Goal: Information Seeking & Learning: Learn about a topic

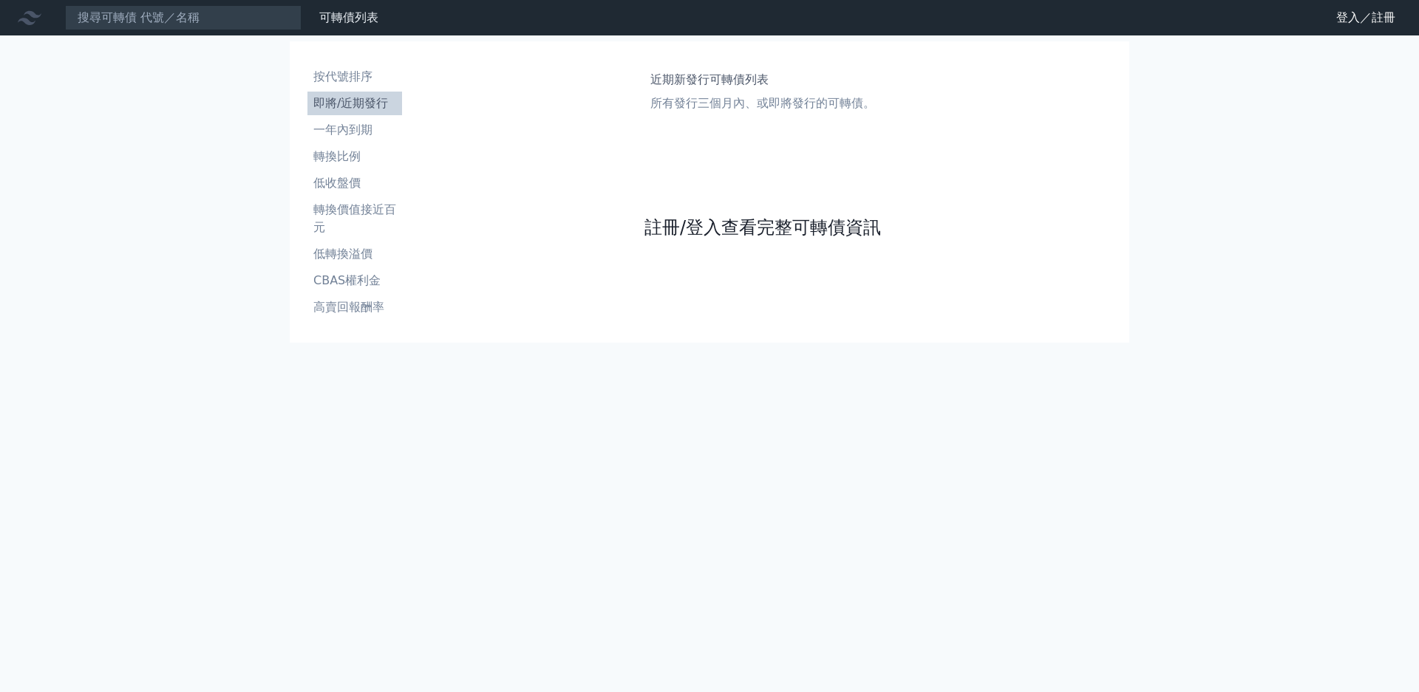
click at [780, 239] on link "註冊/登入查看完整可轉債資訊" at bounding box center [762, 228] width 236 height 24
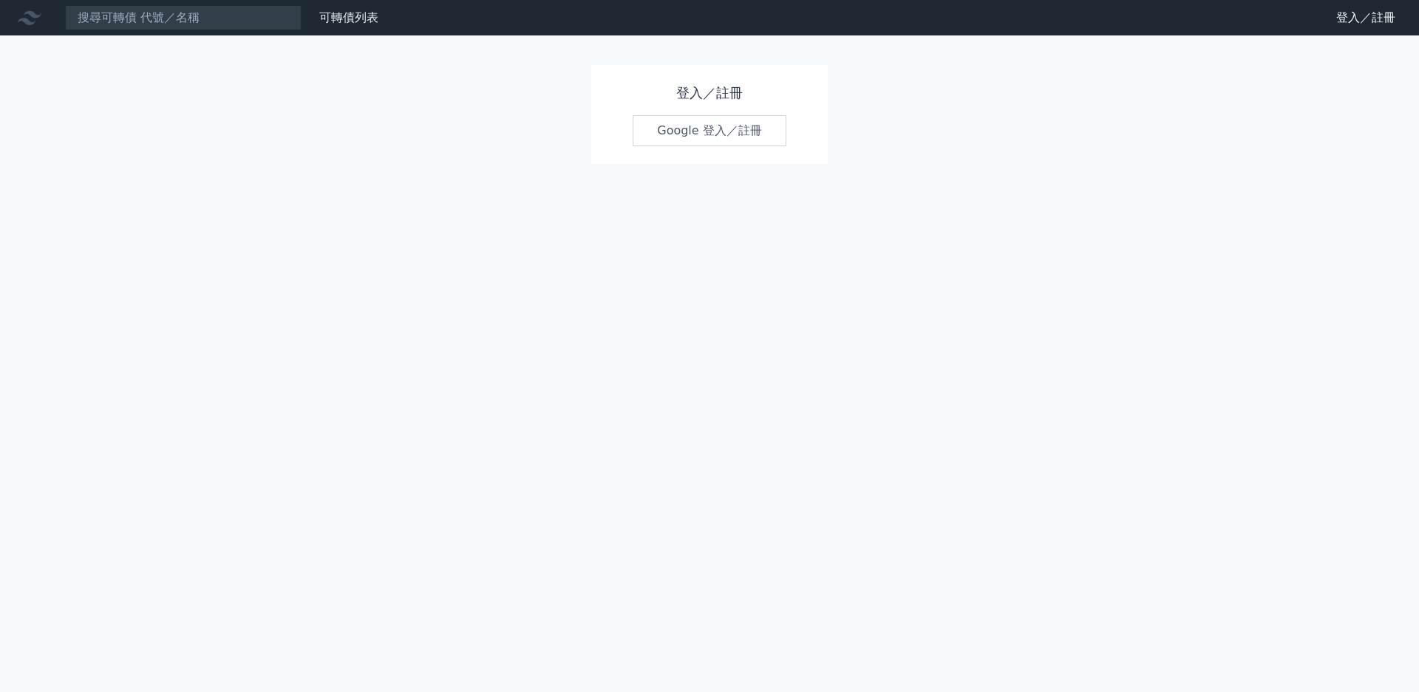
click at [729, 130] on link "Google 登入／註冊" at bounding box center [709, 130] width 154 height 31
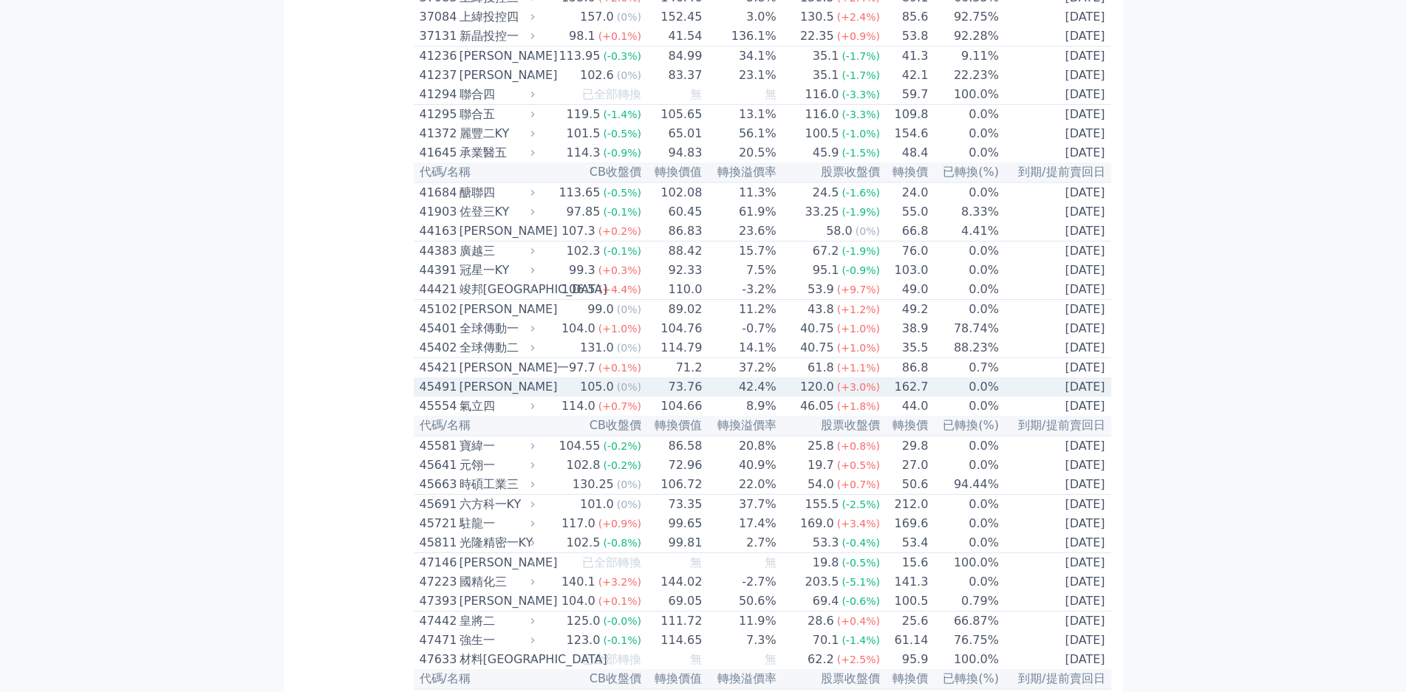
scroll to position [3782, 0]
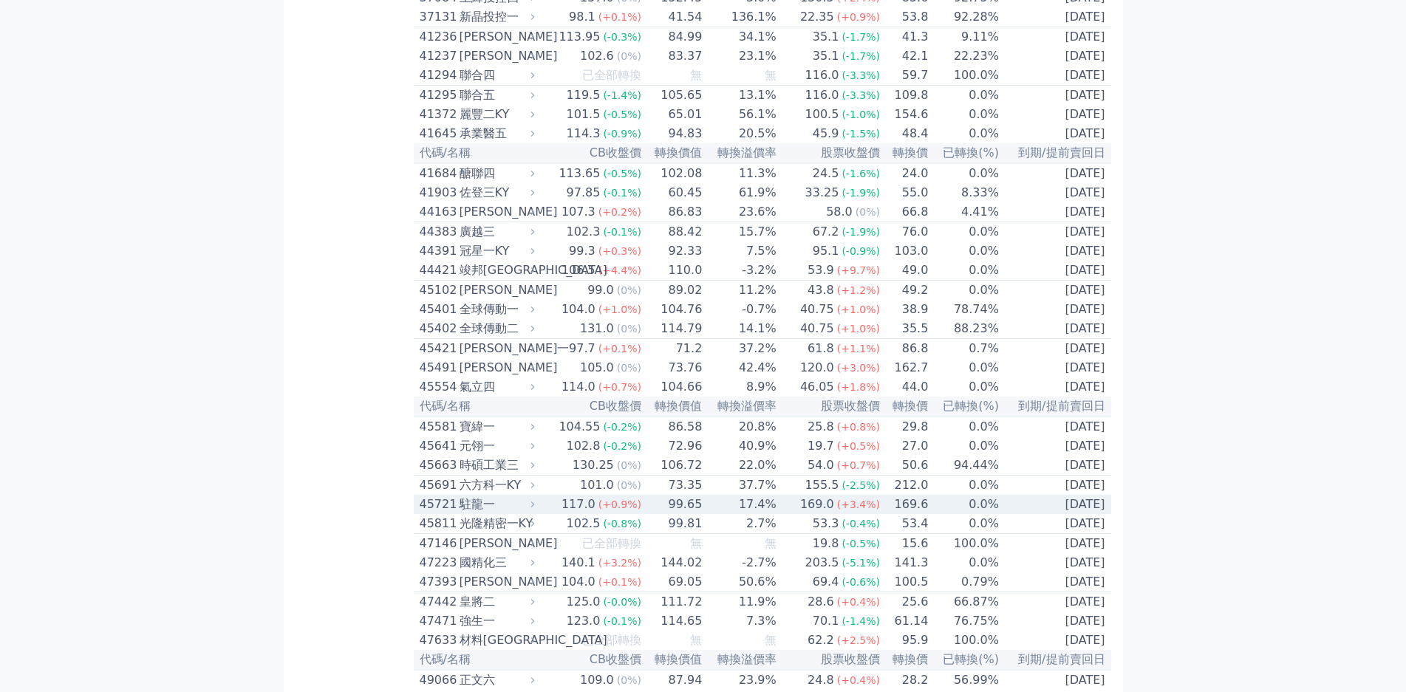
click at [199, 422] on div "可轉債列表 財務數據 可轉債列表 財務數據 登出 登出 按代號排序 即將/近期發行 一年內到期 轉換比例 低收盤價 轉換價值接近百元 低轉換溢價" at bounding box center [703, 522] width 1406 height 8609
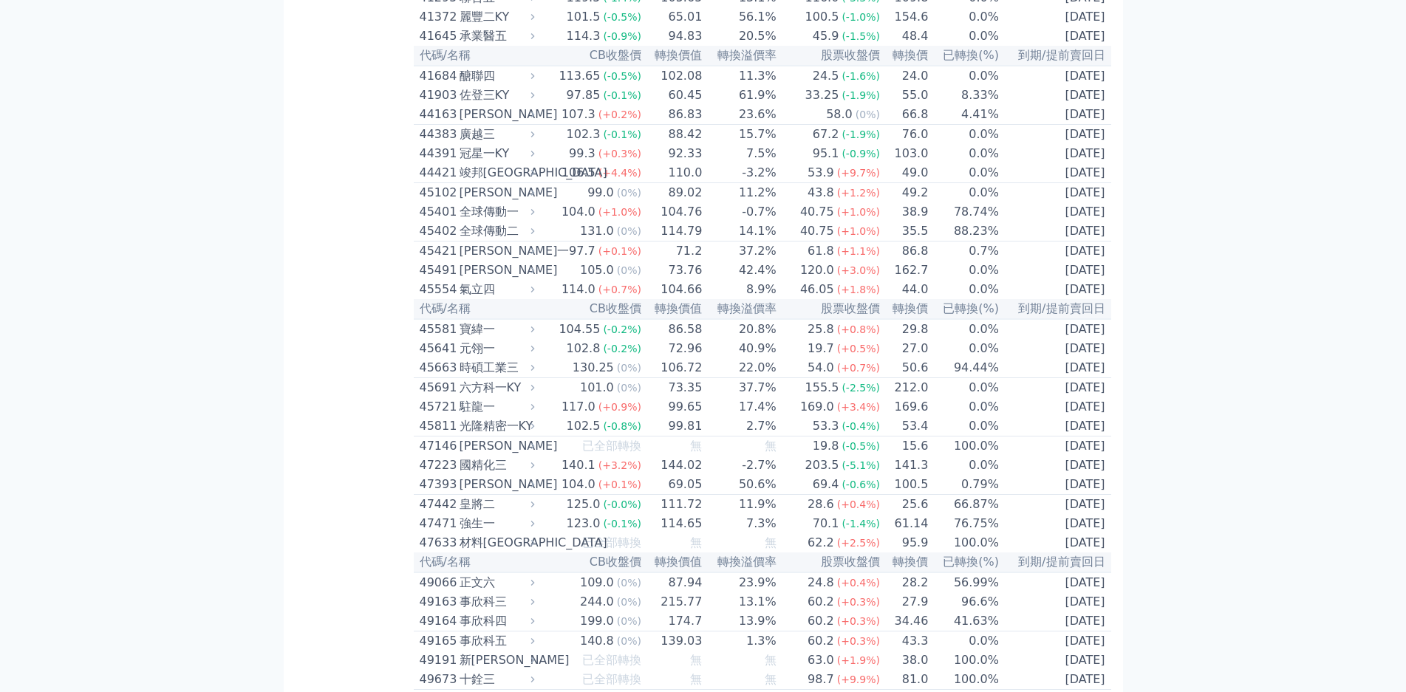
scroll to position [4078, 0]
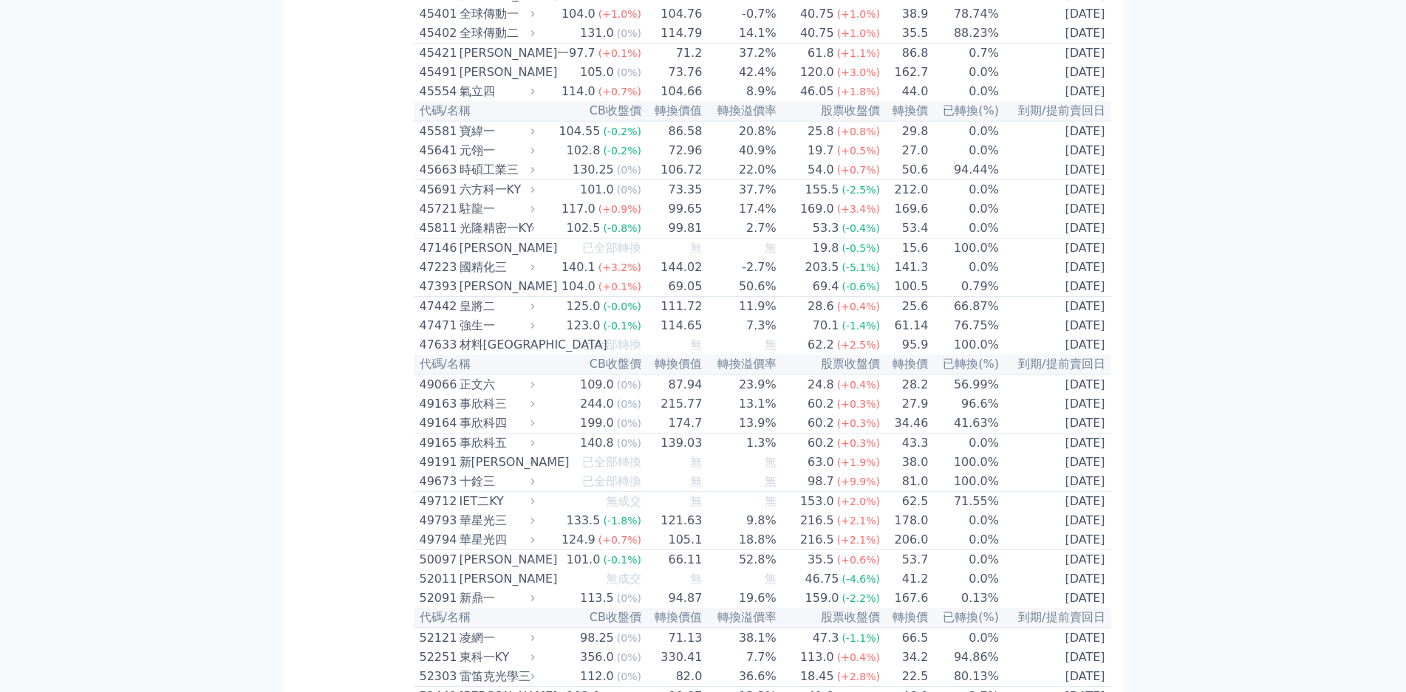
click at [202, 302] on div "可轉債列表 財務數據 可轉債列表 財務數據 登出 登出 按代號排序 即將/近期發行 一年內到期 轉換比例 低收盤價 轉換價值接近百元 低轉換溢價" at bounding box center [703, 226] width 1406 height 8609
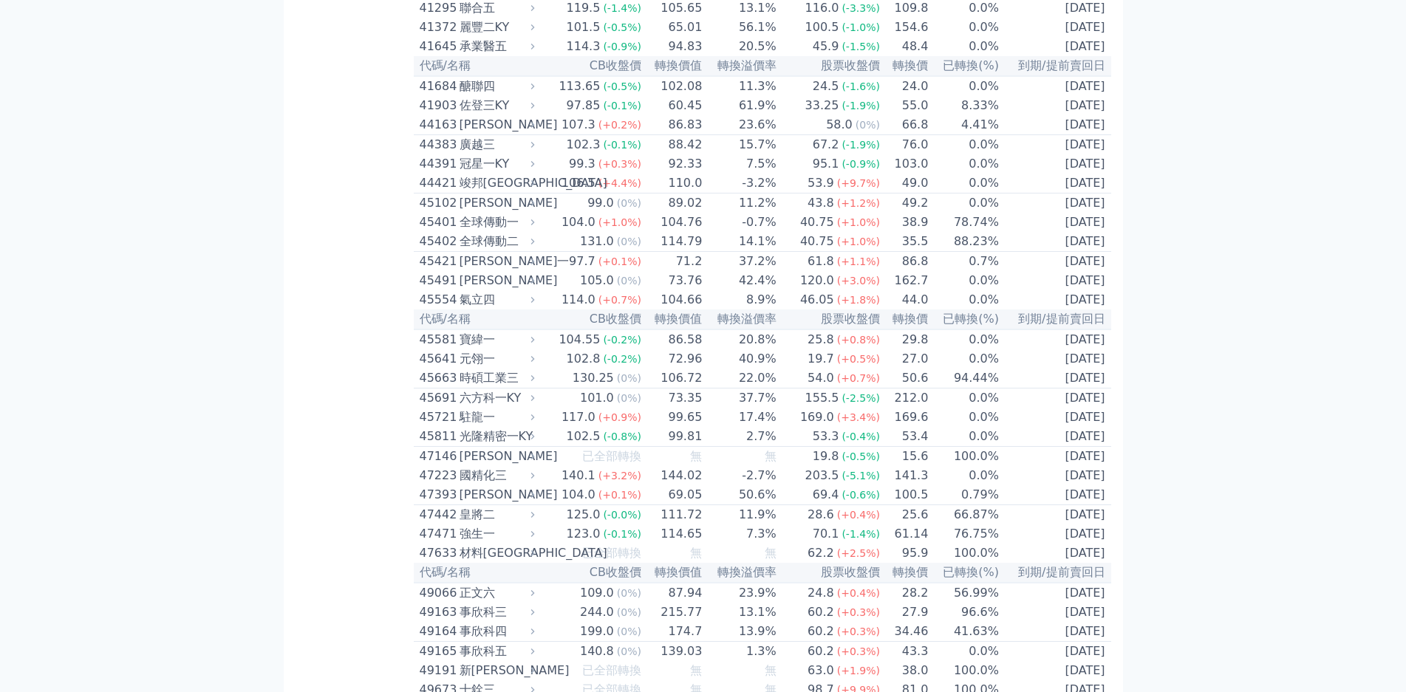
scroll to position [3856, 0]
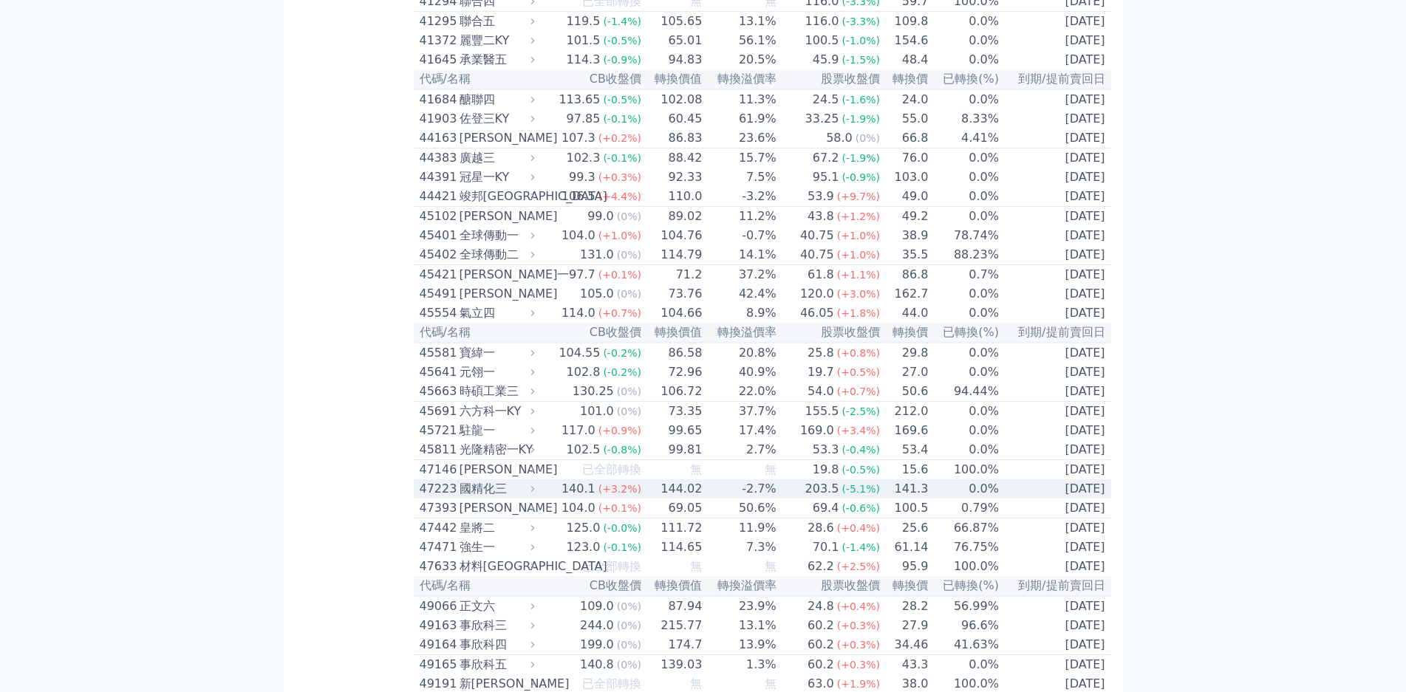
click at [460, 480] on div "國精化三" at bounding box center [496, 489] width 72 height 18
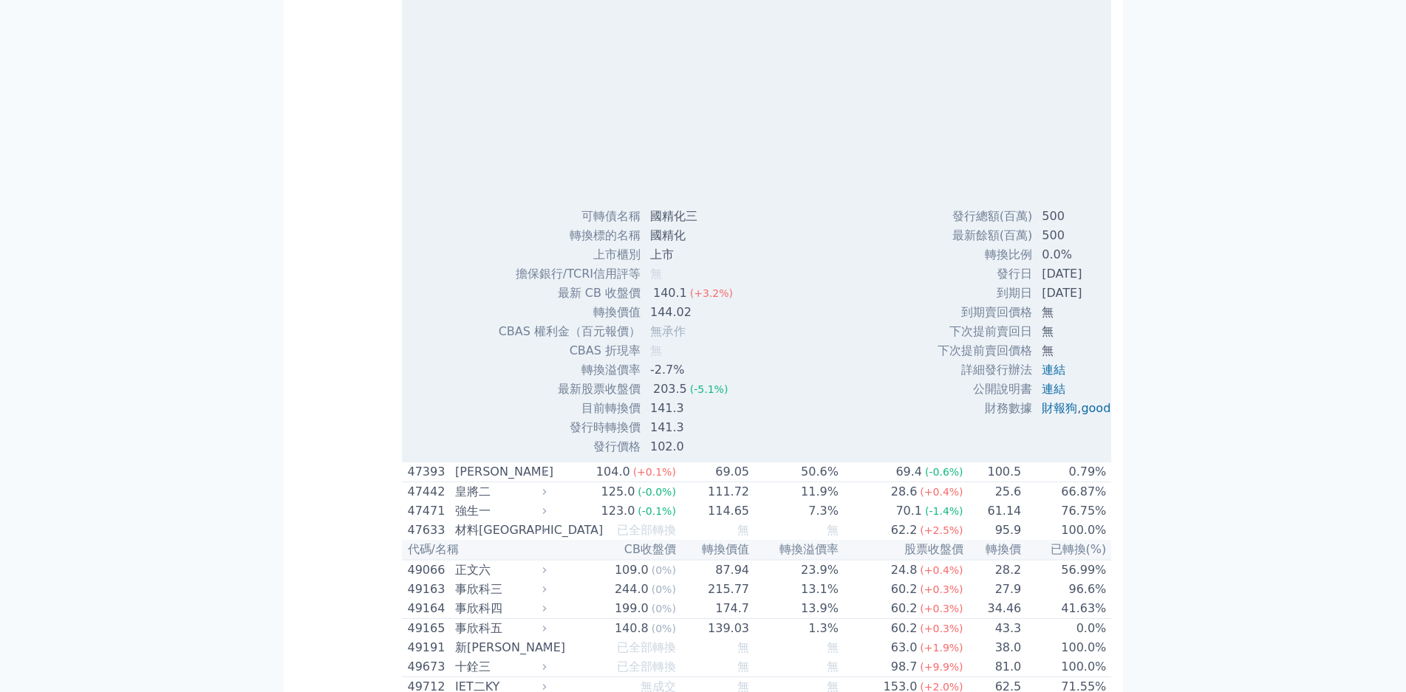
scroll to position [4373, 0]
click at [168, 276] on div "可轉債列表 財務數據 可轉債列表 財務數據 登出 登出 按代號排序 即將/近期發行 一年內到期 轉換比例 低收盤價 轉換價值接近百元 低轉換溢價" at bounding box center [703, 172] width 1406 height 9090
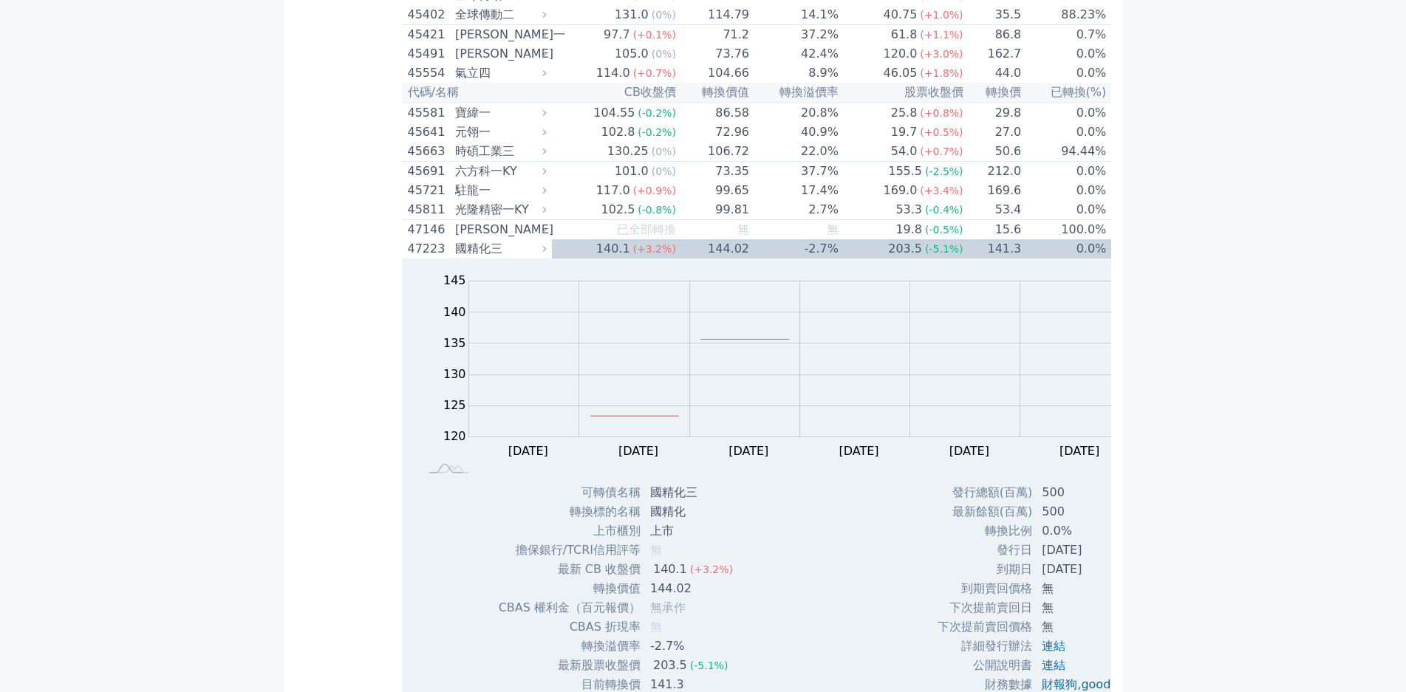
scroll to position [4078, 0]
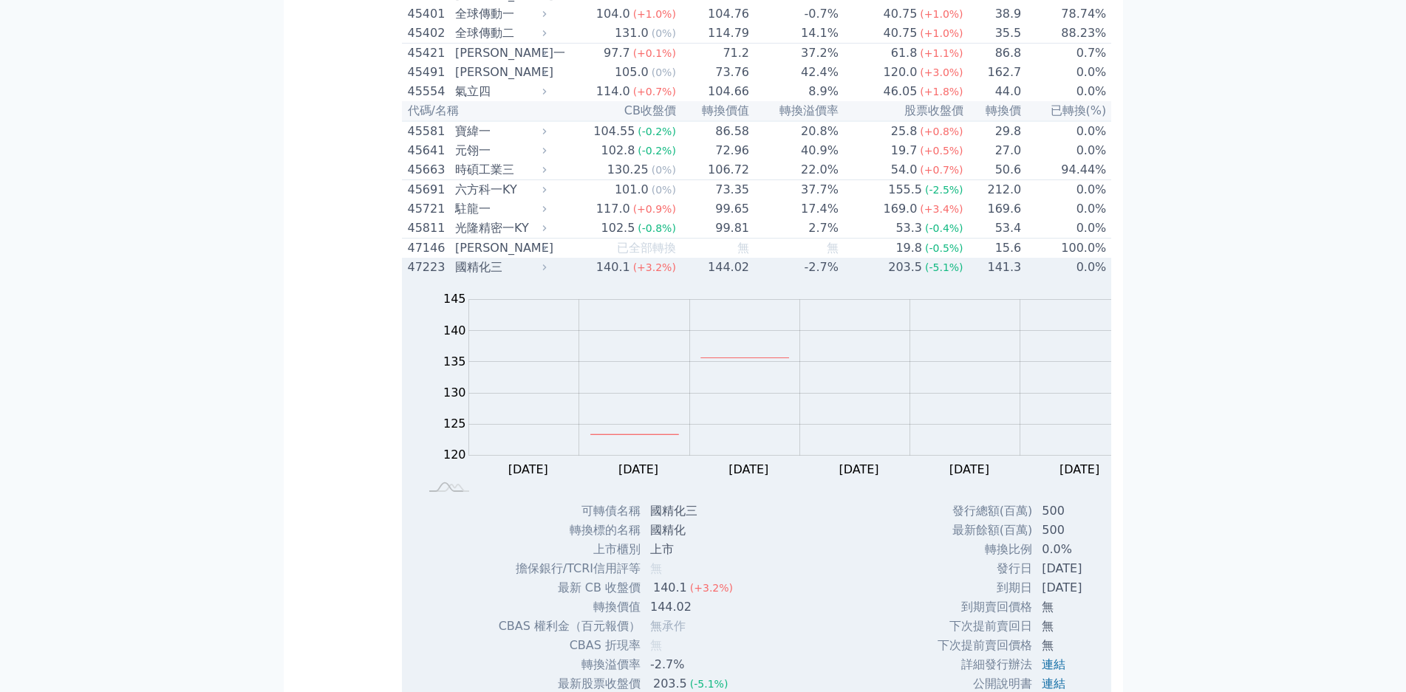
click at [455, 259] on div "國精化三" at bounding box center [499, 268] width 88 height 18
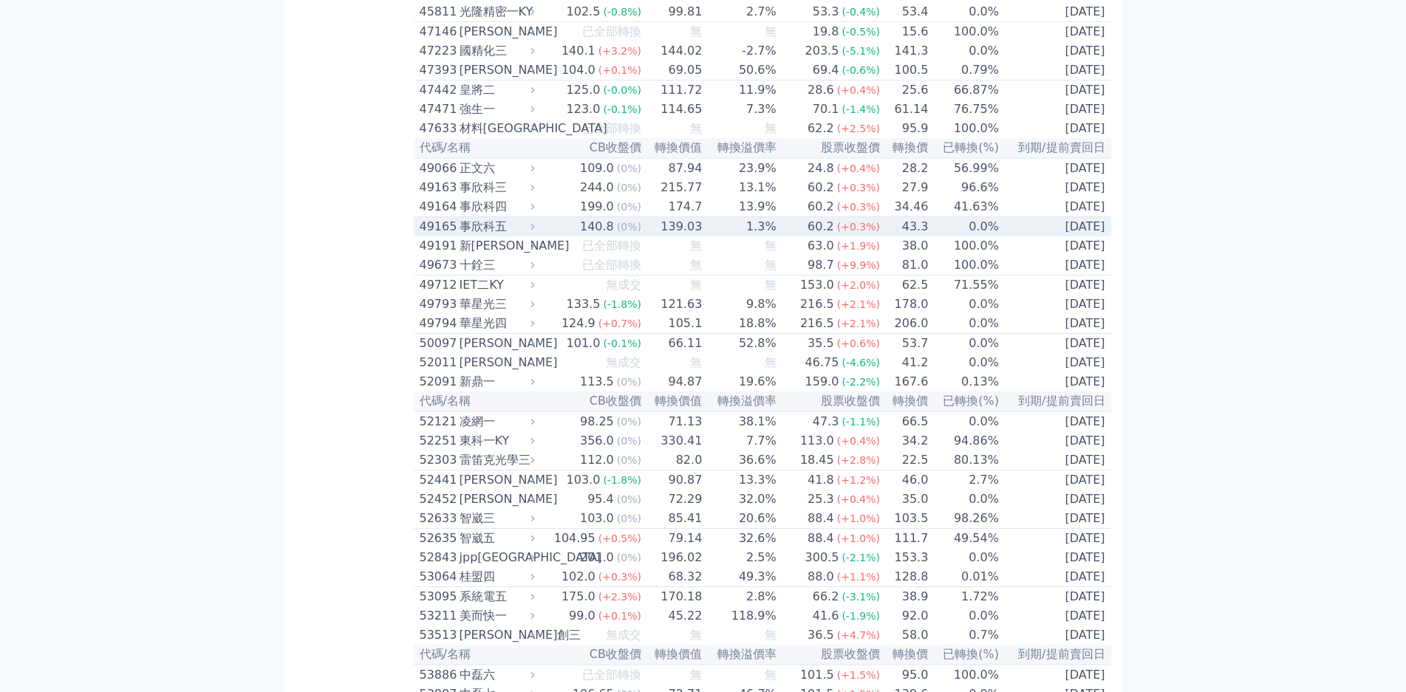
scroll to position [4299, 0]
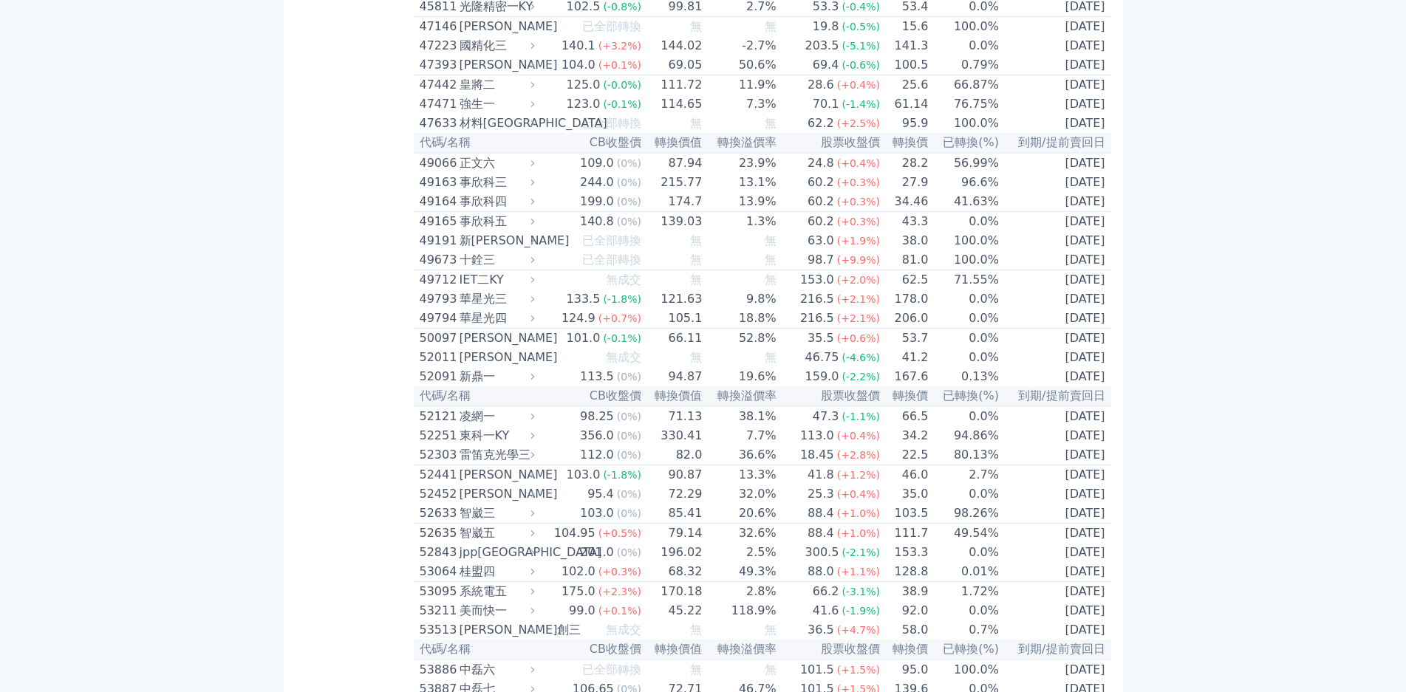
click at [219, 246] on div "可轉債列表 財務數據 可轉債列表 財務數據 登出 登出 按代號排序 即將/近期發行 一年內到期 轉換比例 低收盤價 轉換價值接近百元 低轉換溢價" at bounding box center [703, 5] width 1406 height 8609
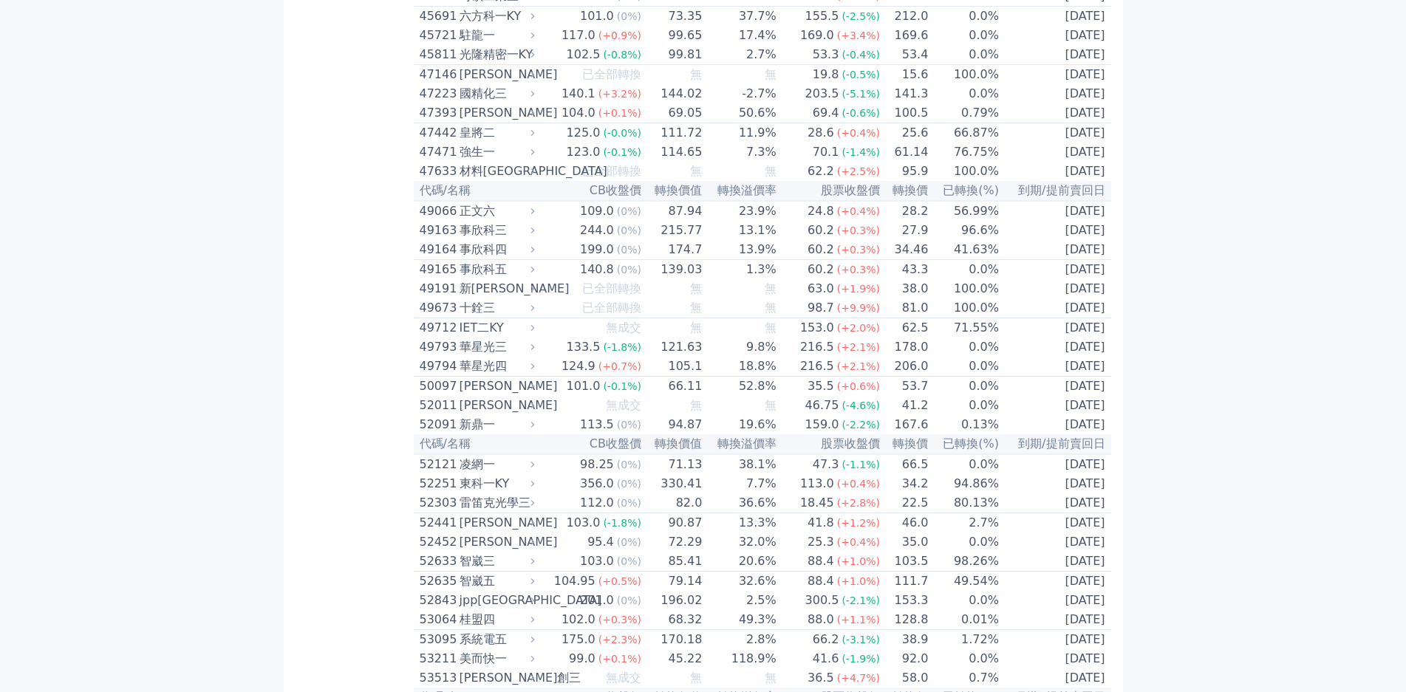
scroll to position [4226, 0]
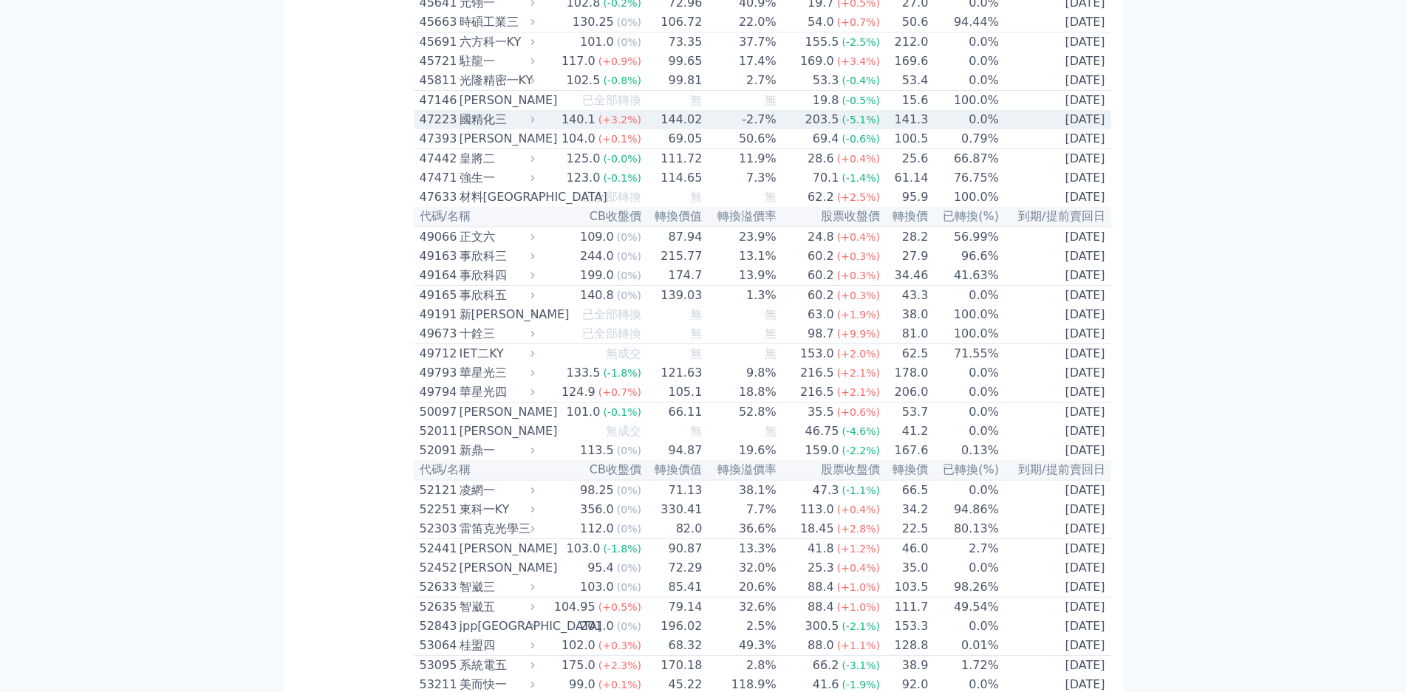
click at [460, 111] on div "國精化三" at bounding box center [496, 120] width 72 height 18
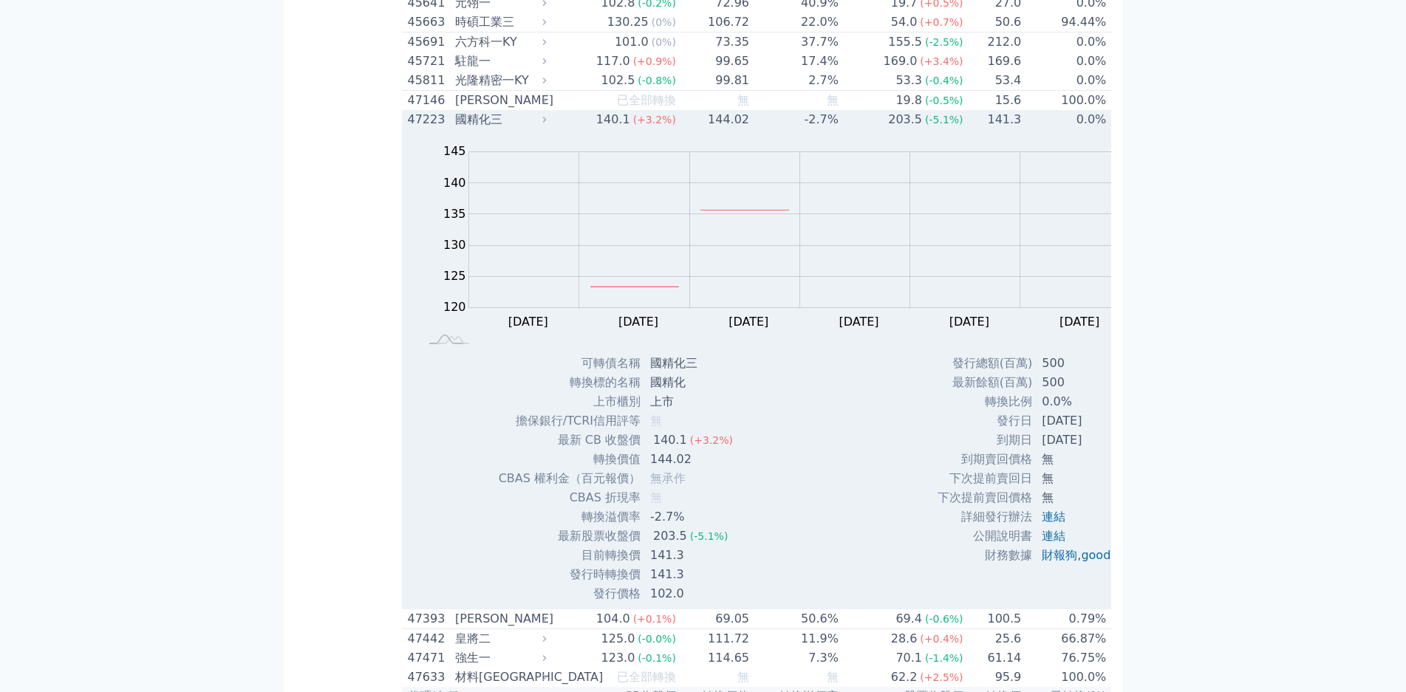
click at [455, 111] on div "國精化三" at bounding box center [499, 120] width 88 height 18
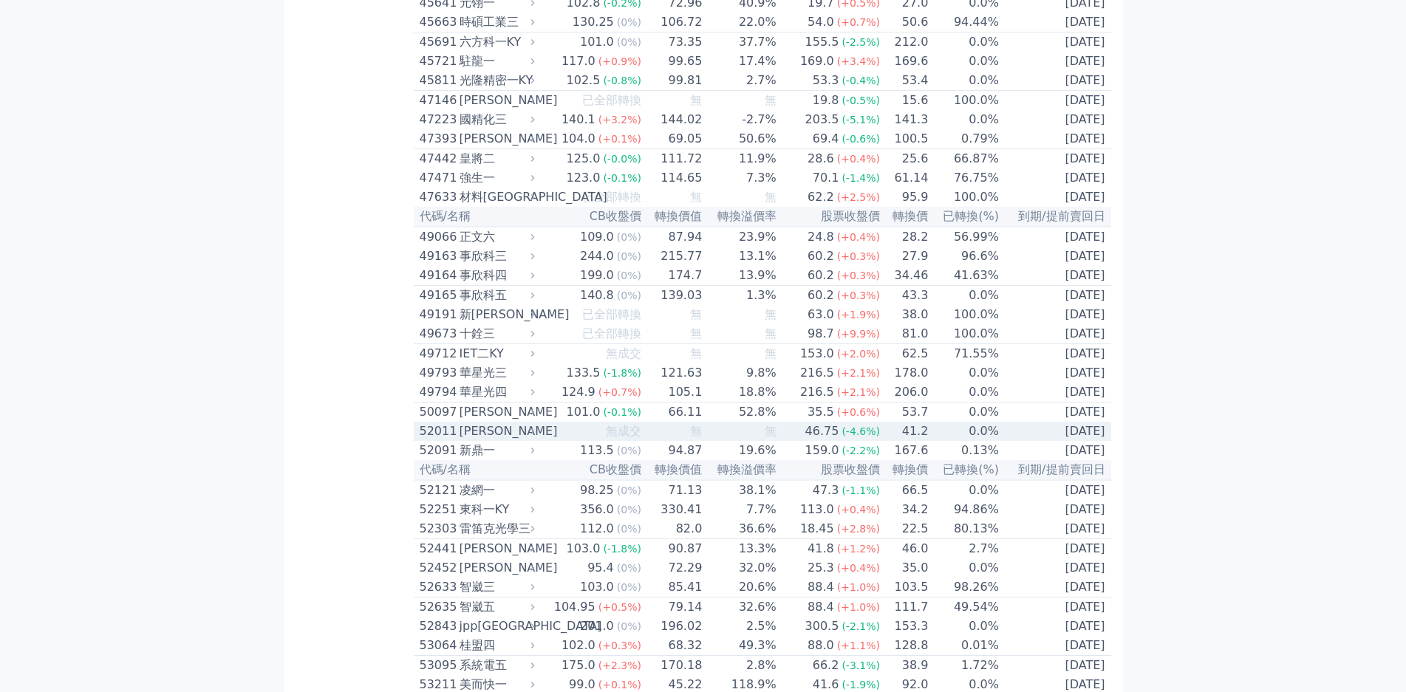
click at [460, 423] on div "凱衛一" at bounding box center [496, 432] width 72 height 18
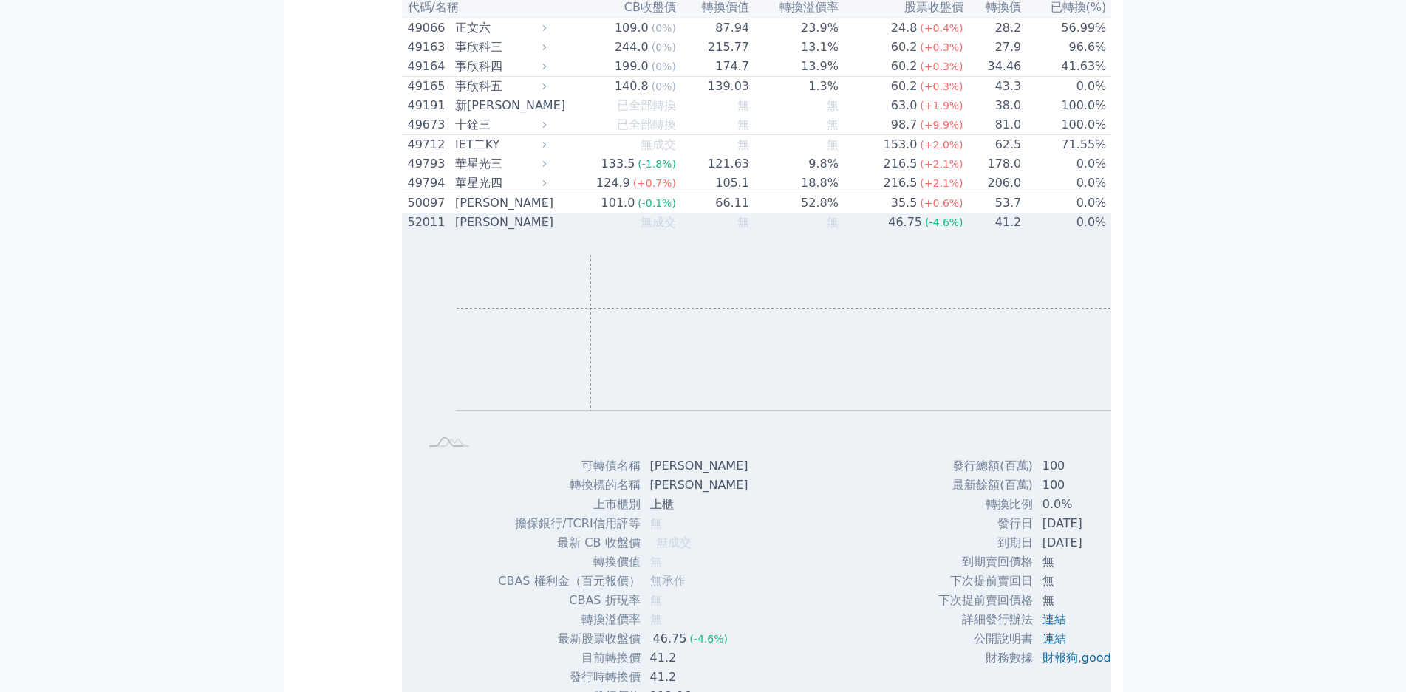
scroll to position [4447, 0]
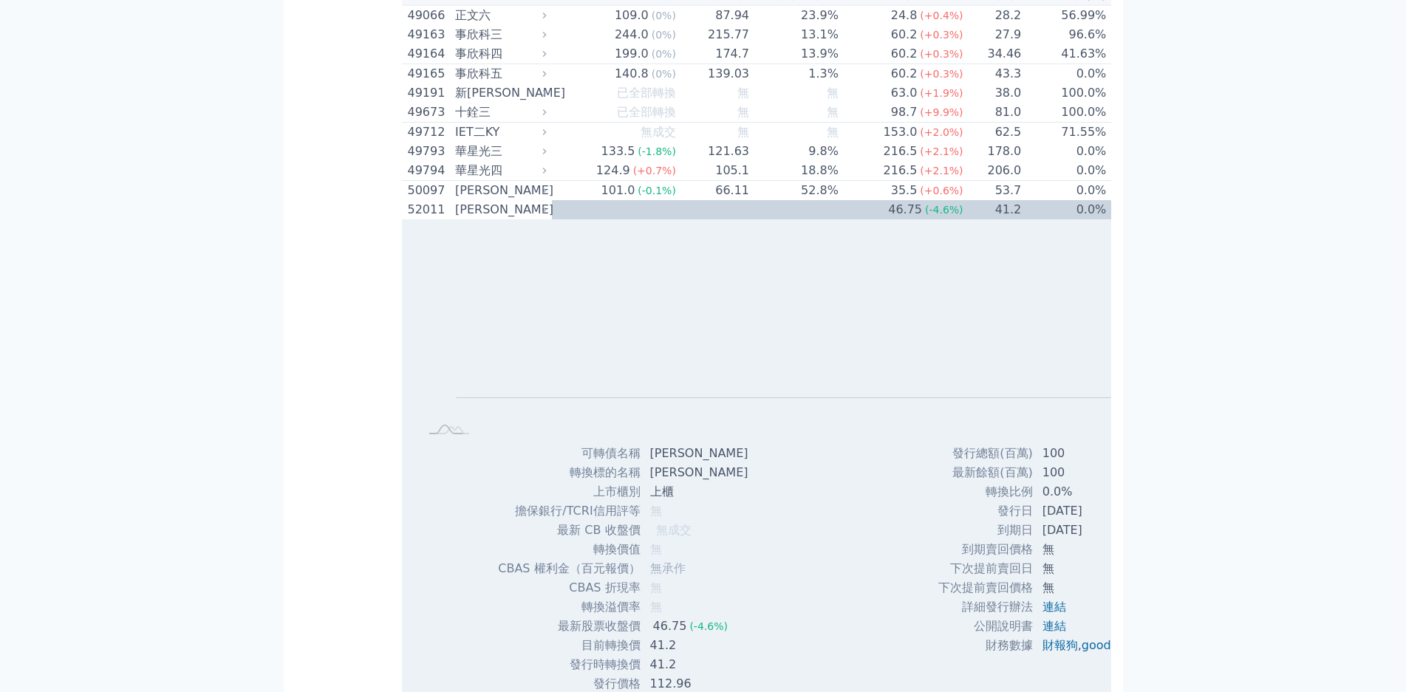
click at [143, 522] on div "可轉債列表 財務數據 可轉債列表 財務數據 登出 登出 按代號排序 即將/近期發行 一年內到期 轉換比例 低收盤價 轉換價值接近百元 低轉換溢價" at bounding box center [703, 98] width 1406 height 9090
click at [97, 335] on div "可轉債列表 財務數據 可轉債列表 財務數據 登出 登出 按代號排序 即將/近期發行 一年內到期 轉換比例 低收盤價 轉換價值接近百元 低轉換溢價" at bounding box center [703, 98] width 1406 height 9090
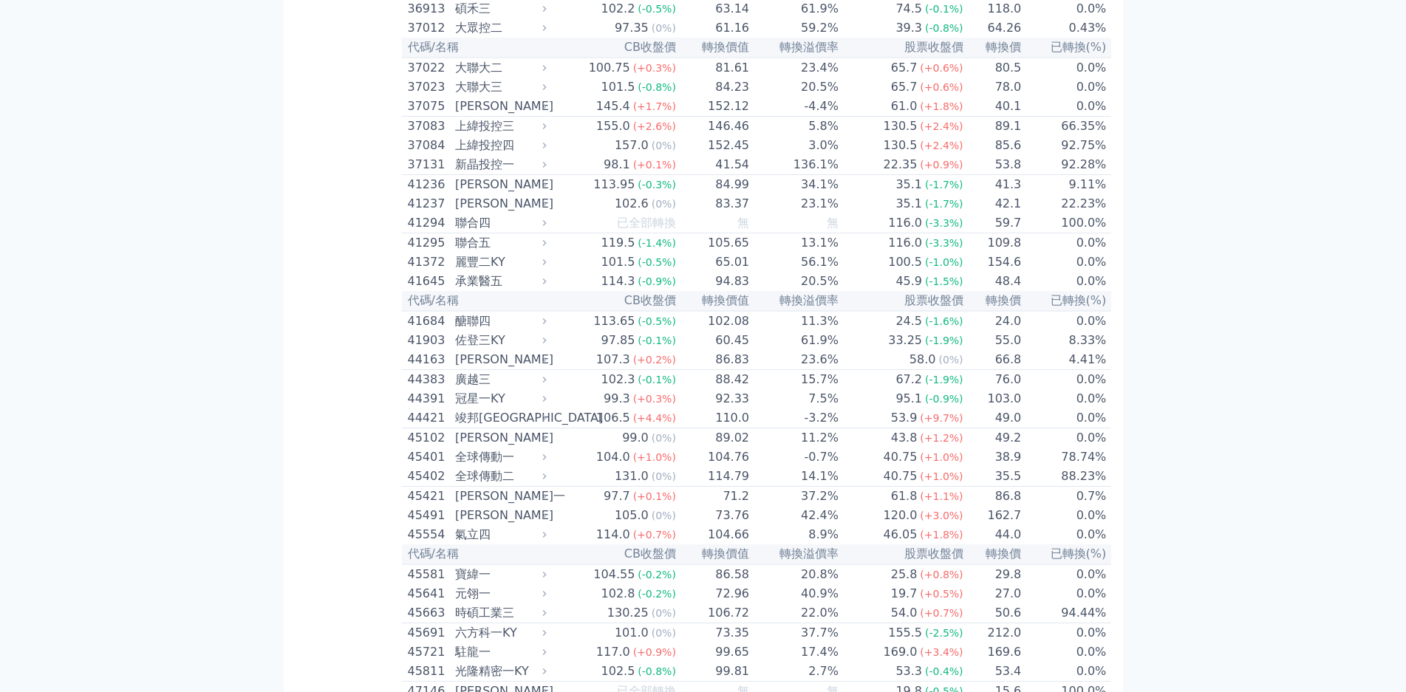
scroll to position [4004, 0]
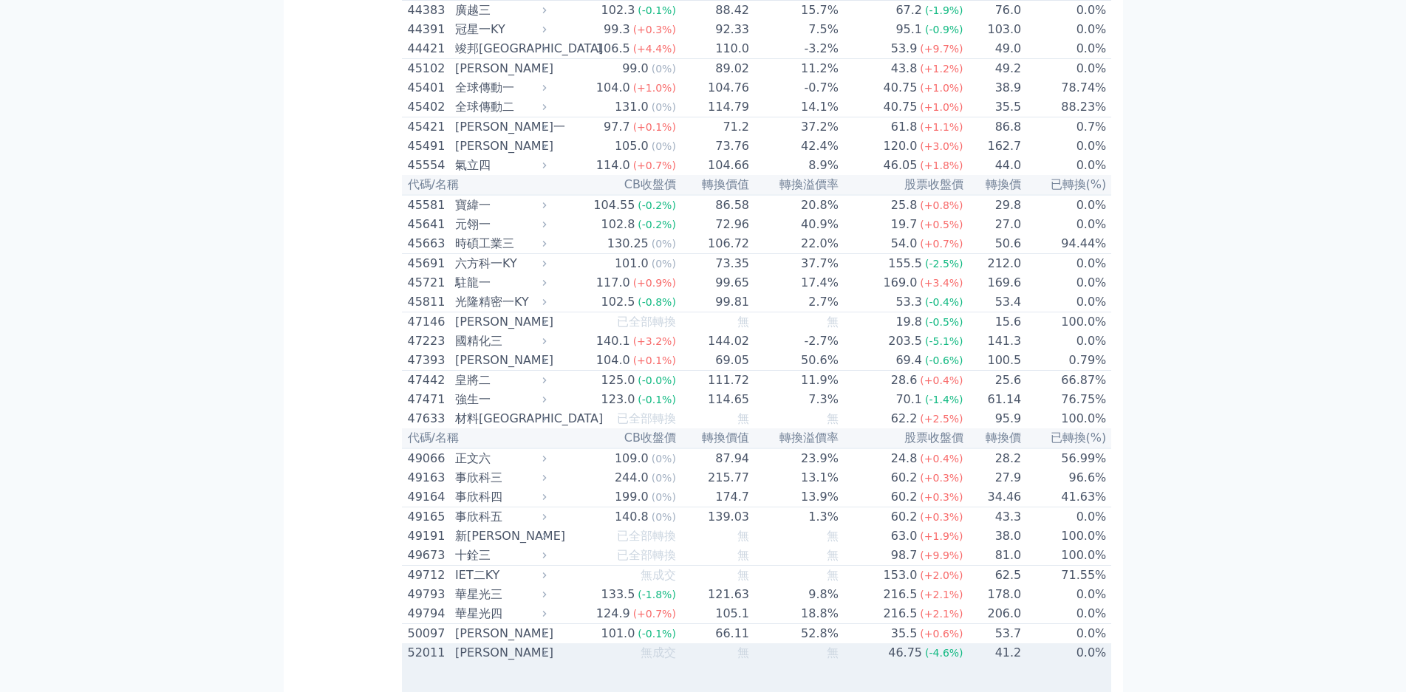
click at [455, 644] on div "凱衛一" at bounding box center [499, 653] width 88 height 18
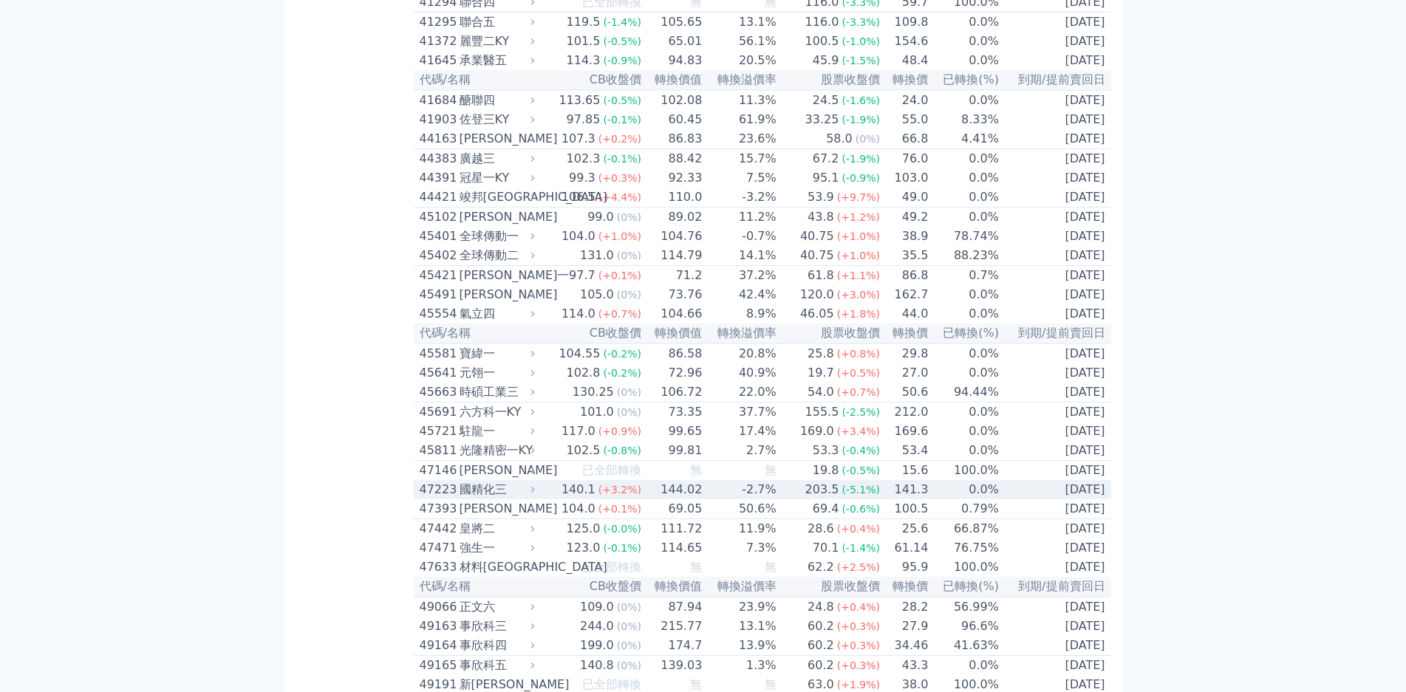
scroll to position [3930, 0]
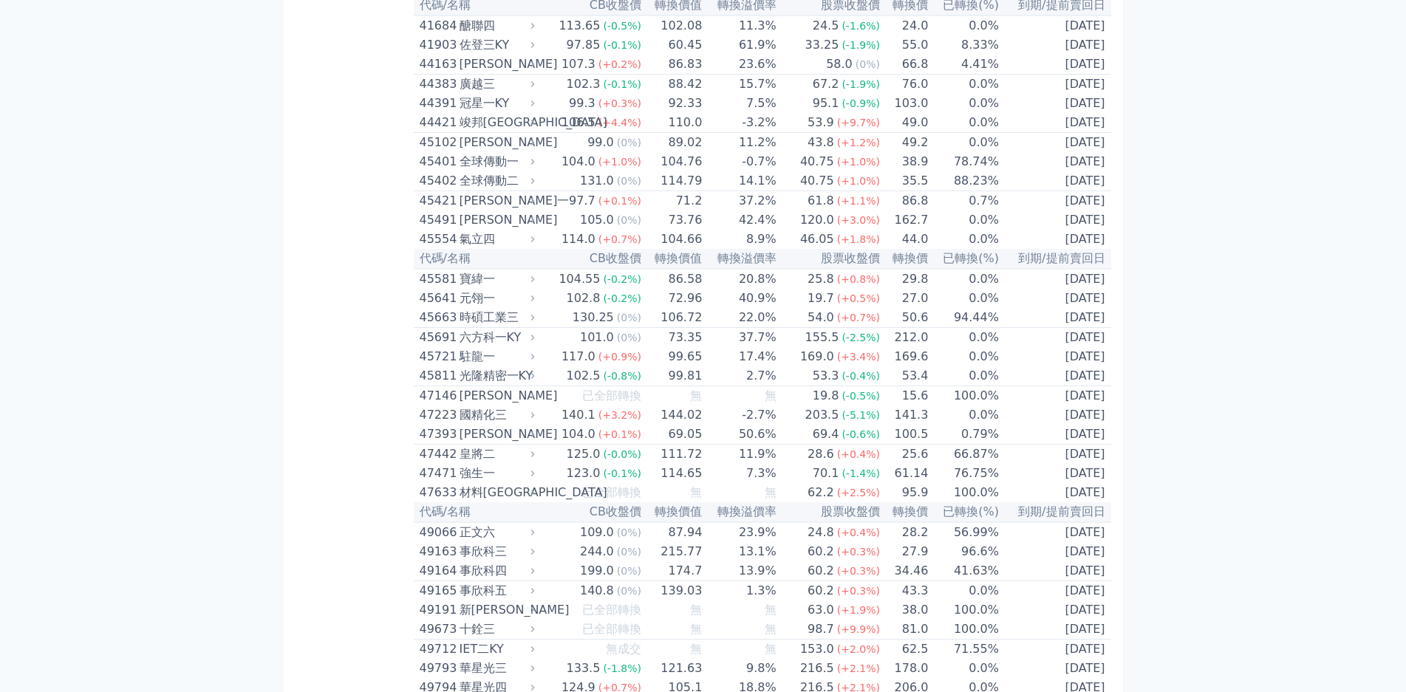
click at [81, 109] on div "可轉債列表 財務數據 可轉債列表 財務數據 登出 登出 按代號排序 即將/近期發行 一年內到期 轉換比例 低收盤價 轉換價值接近百元 低轉換溢價" at bounding box center [703, 374] width 1406 height 8609
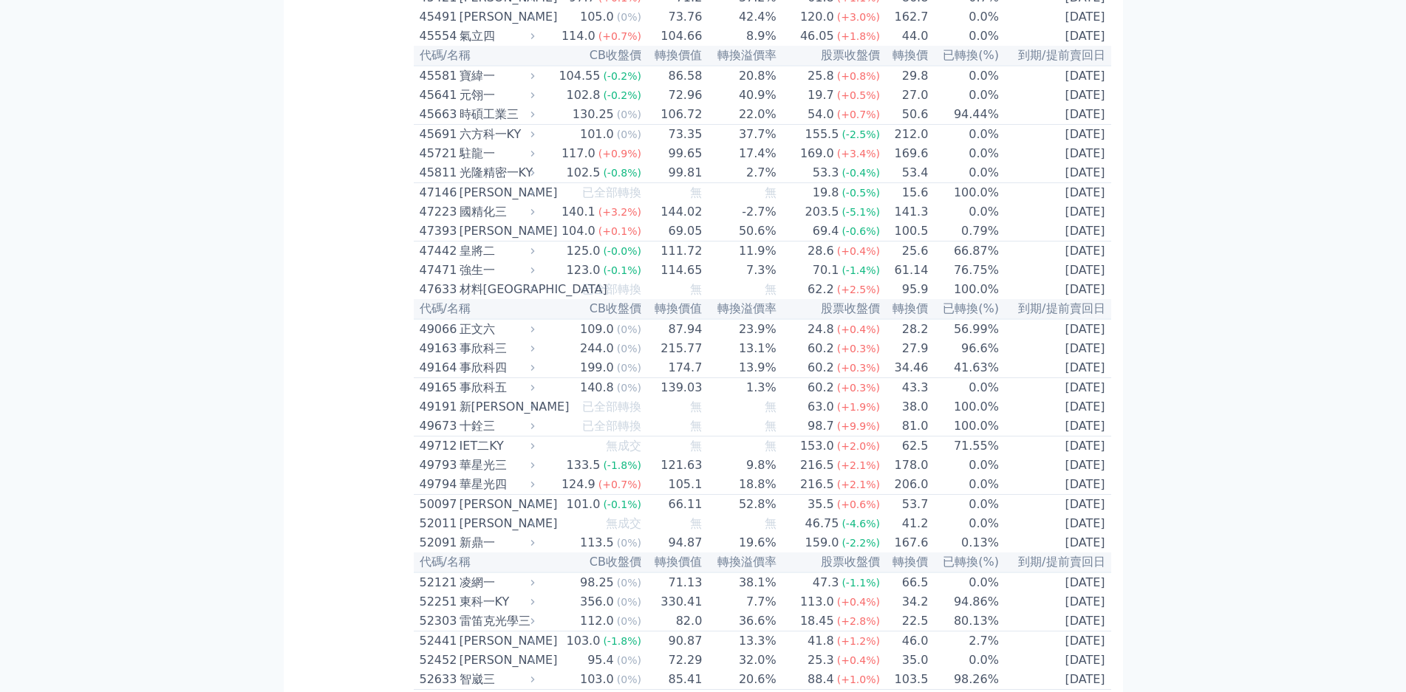
scroll to position [4152, 0]
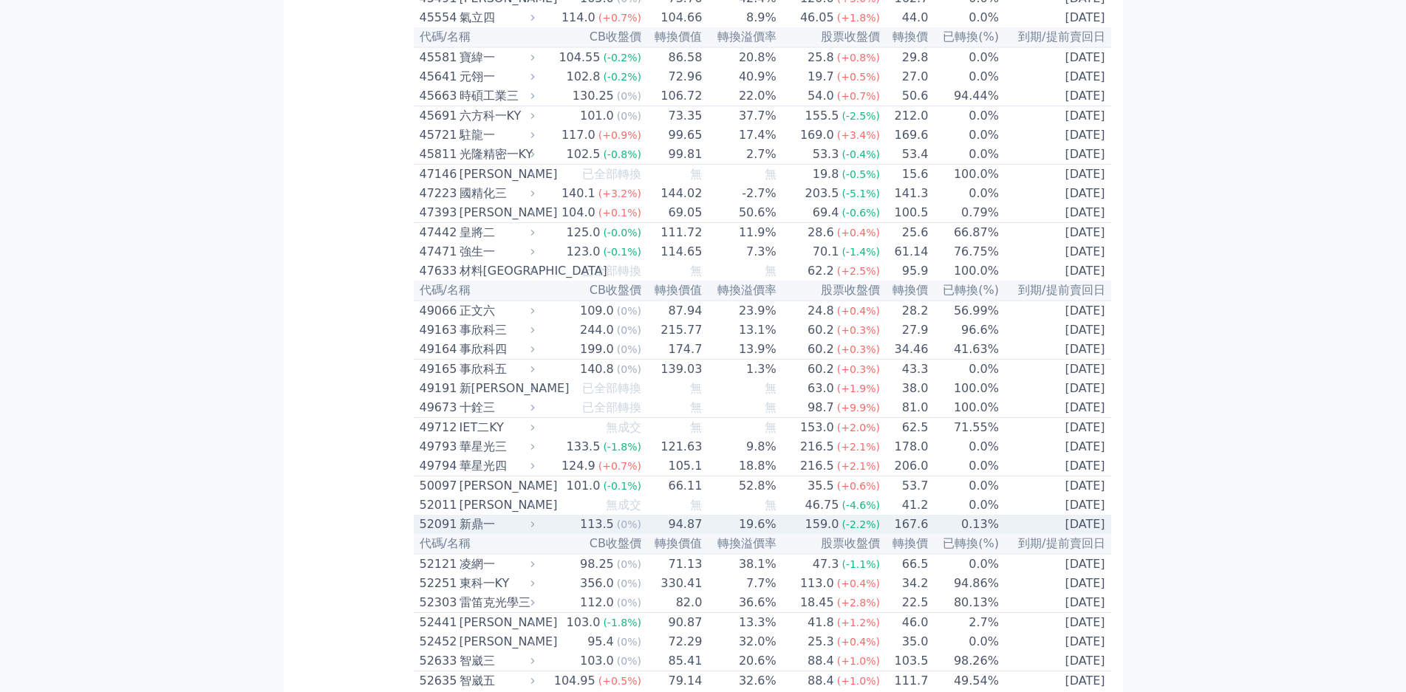
click at [460, 516] on div "新鼎一" at bounding box center [496, 525] width 72 height 18
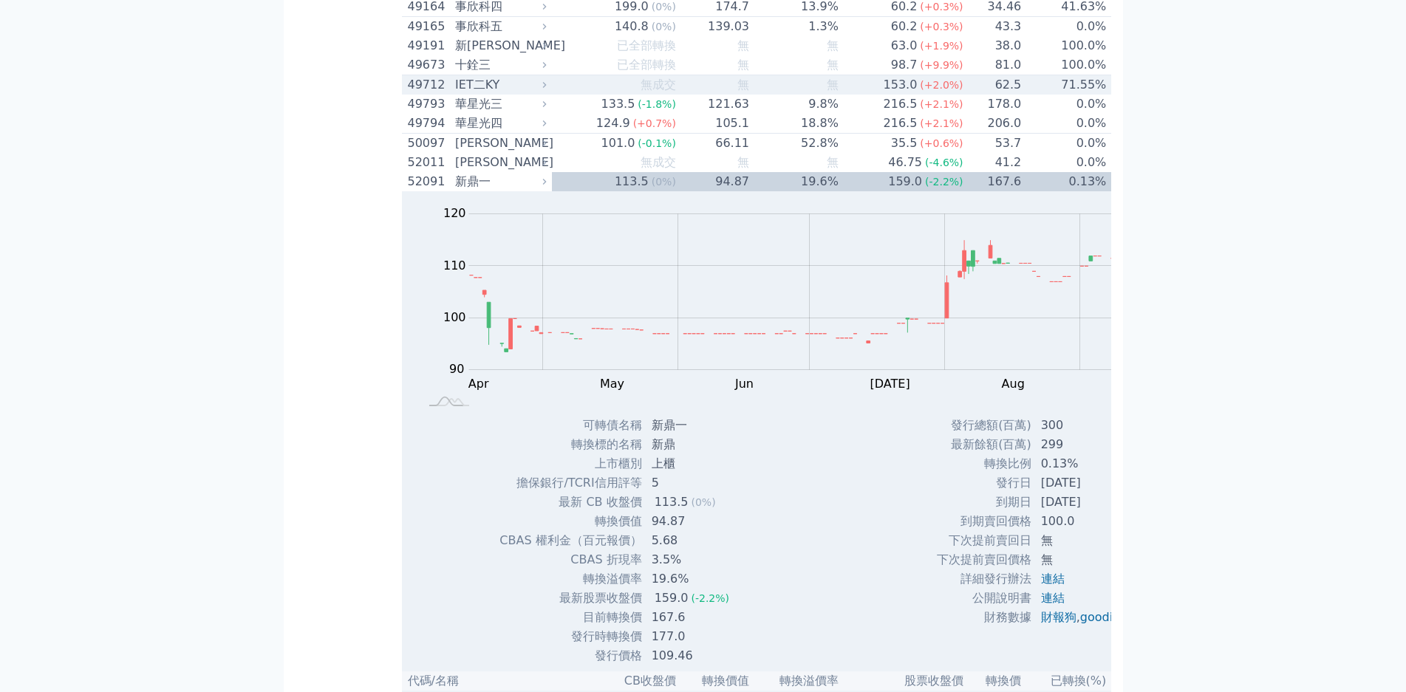
scroll to position [4226, 0]
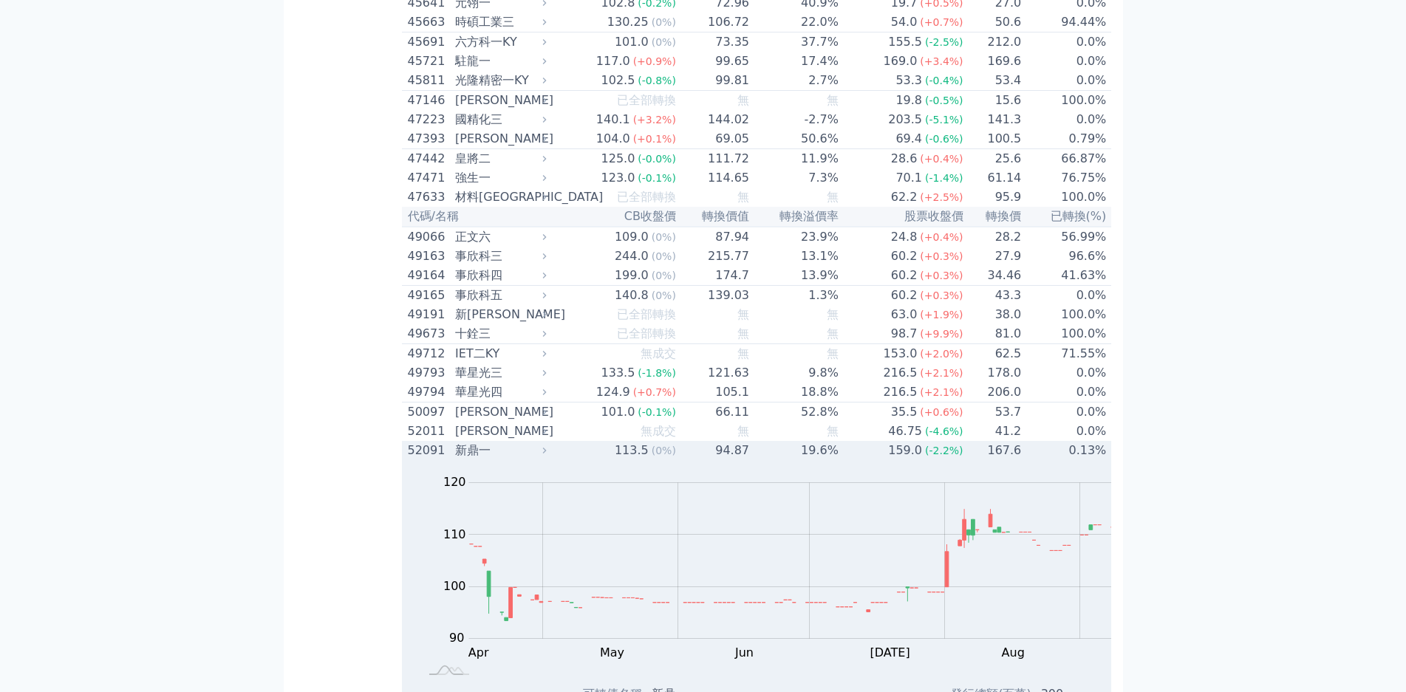
click at [455, 442] on div "新鼎一" at bounding box center [499, 451] width 88 height 18
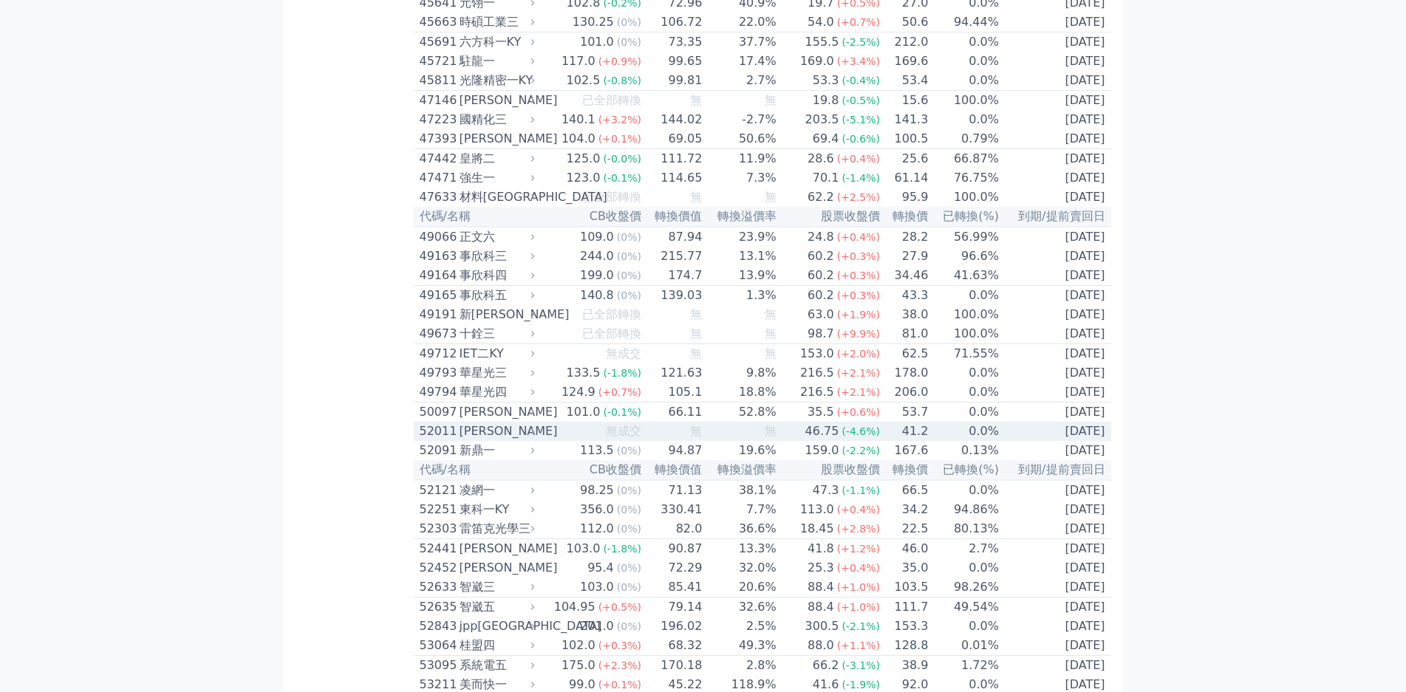
click at [460, 423] on div "凱衛一" at bounding box center [496, 432] width 72 height 18
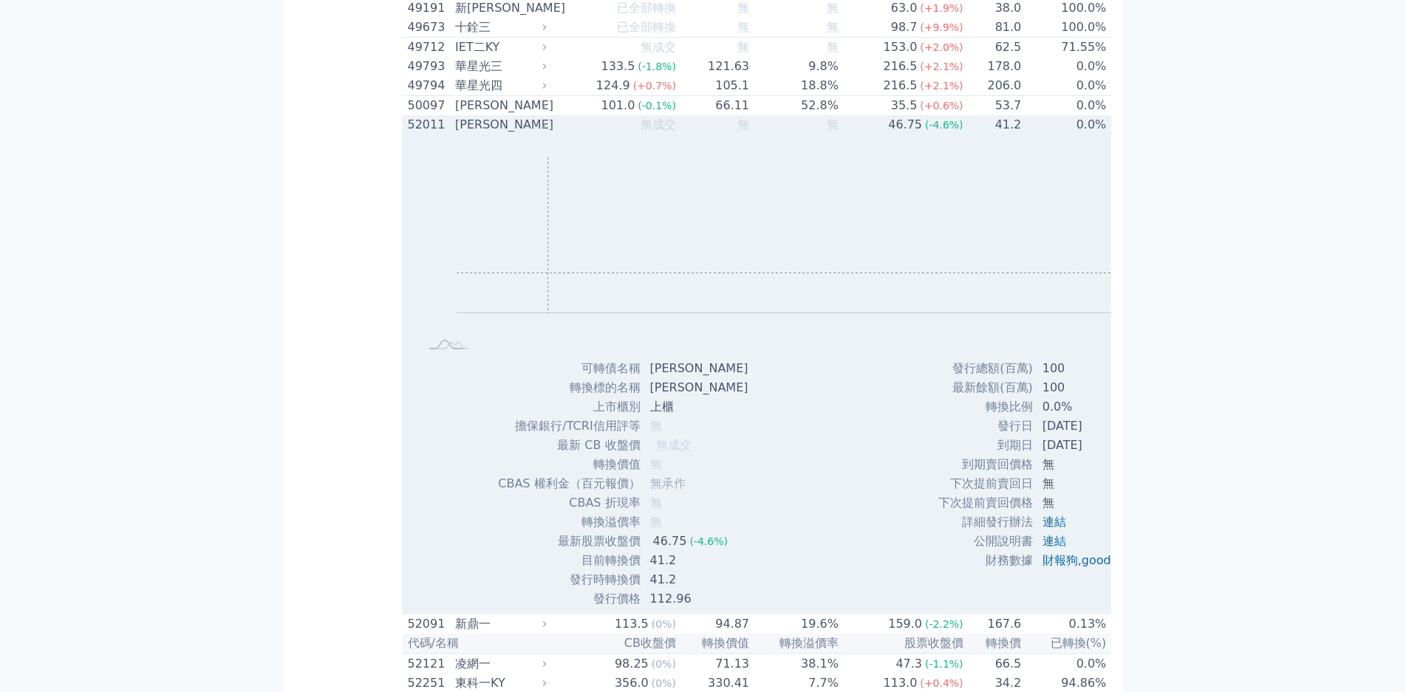
scroll to position [4595, 0]
